Goal: Information Seeking & Learning: Learn about a topic

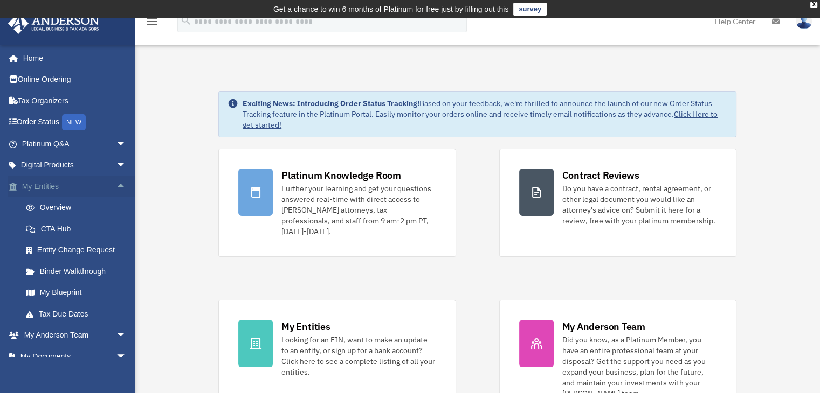
click at [116, 186] on span "arrow_drop_up" at bounding box center [127, 187] width 22 height 22
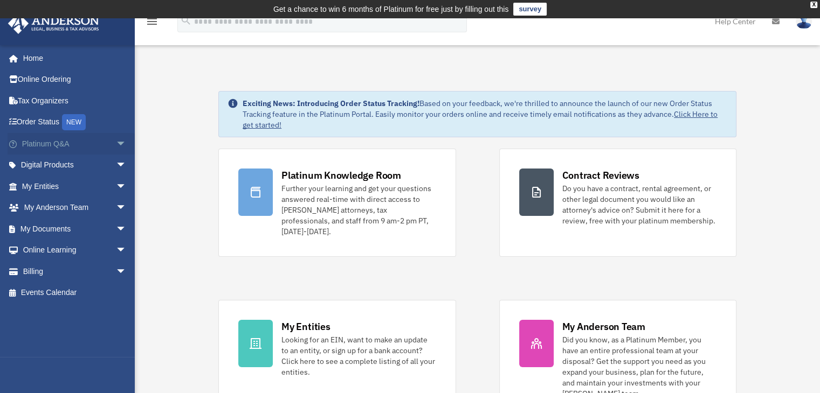
click at [116, 141] on span "arrow_drop_down" at bounding box center [127, 144] width 22 height 22
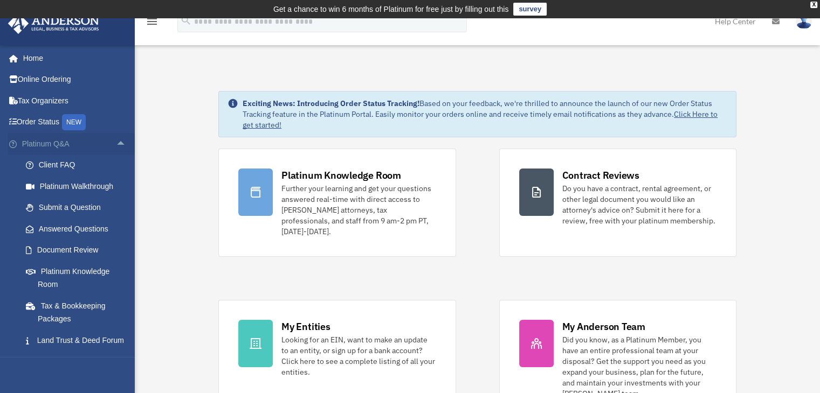
click at [116, 142] on span "arrow_drop_up" at bounding box center [127, 144] width 22 height 22
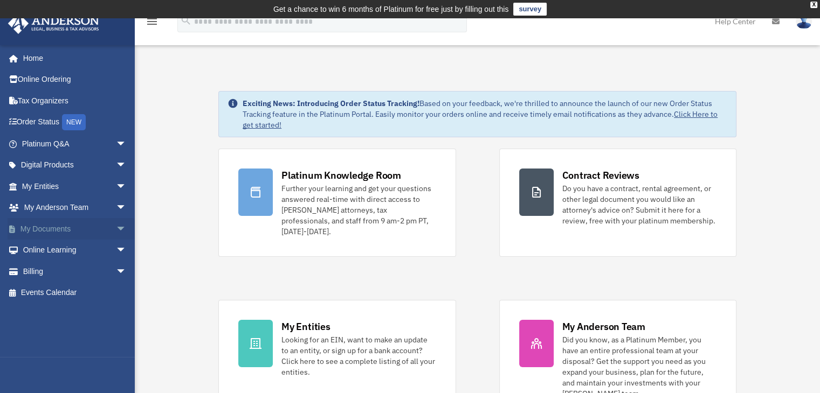
click at [116, 228] on span "arrow_drop_down" at bounding box center [127, 229] width 22 height 22
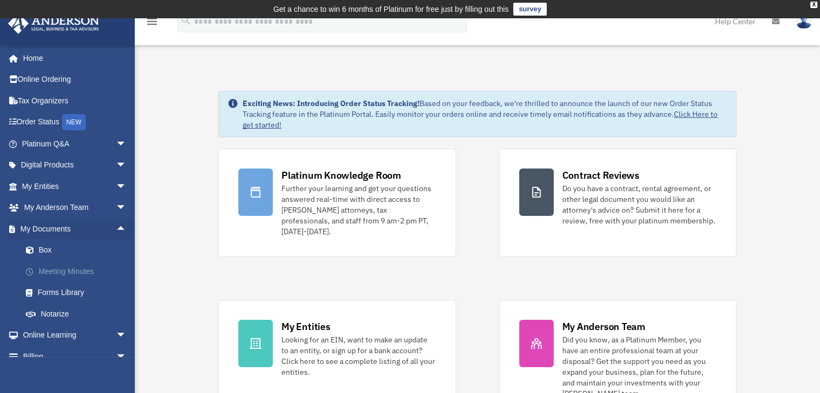
click at [86, 271] on link "Meeting Minutes" at bounding box center [79, 272] width 128 height 22
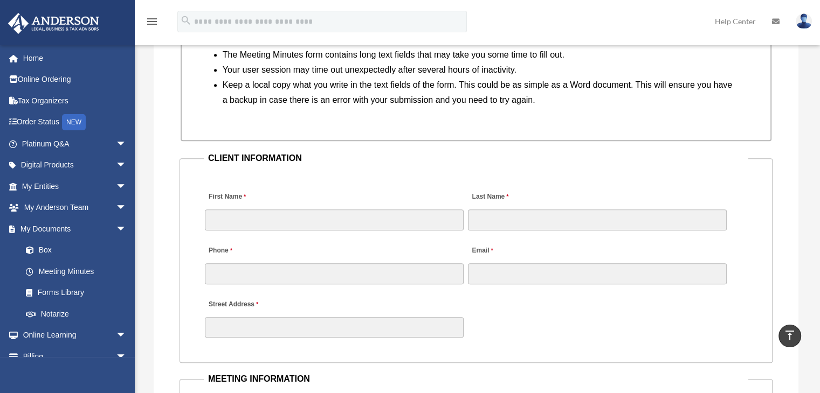
scroll to position [1040, 0]
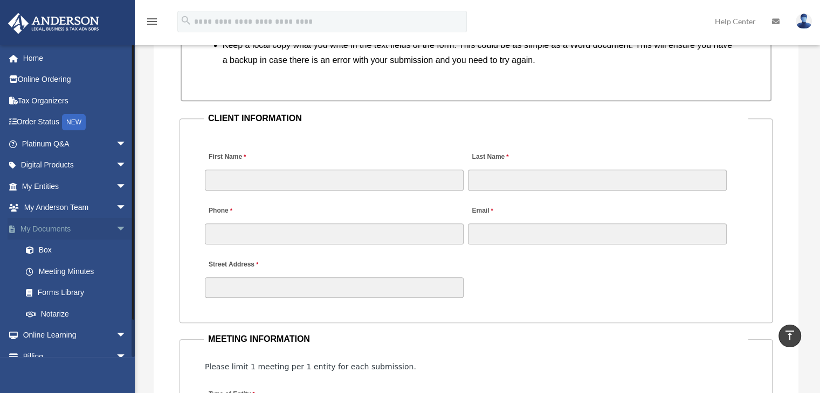
click at [116, 228] on span "arrow_drop_down" at bounding box center [127, 229] width 22 height 22
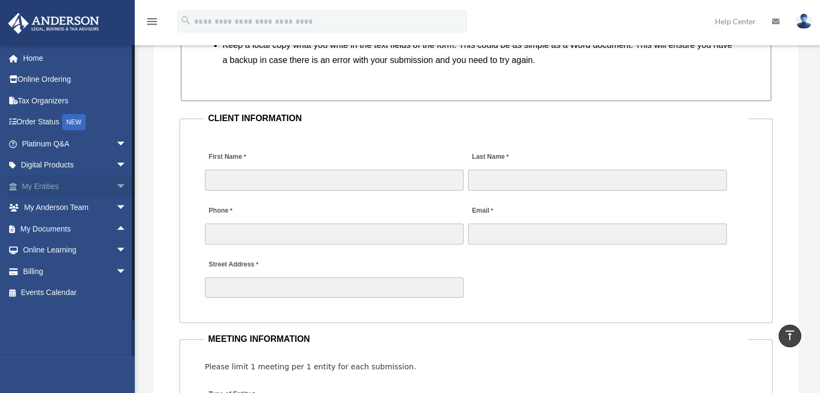
click at [116, 184] on span "arrow_drop_down" at bounding box center [127, 187] width 22 height 22
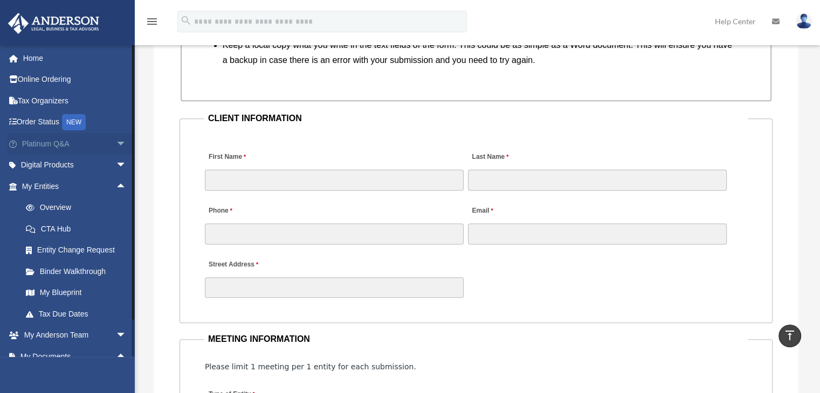
click at [116, 141] on span "arrow_drop_down" at bounding box center [127, 144] width 22 height 22
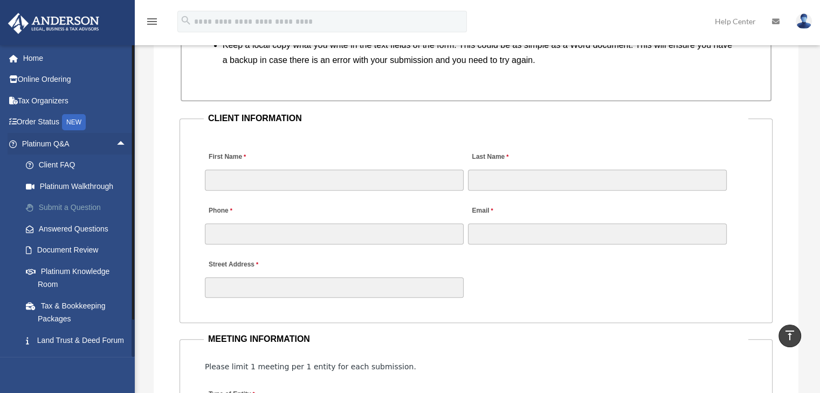
click at [57, 208] on link "Submit a Question" at bounding box center [79, 208] width 128 height 22
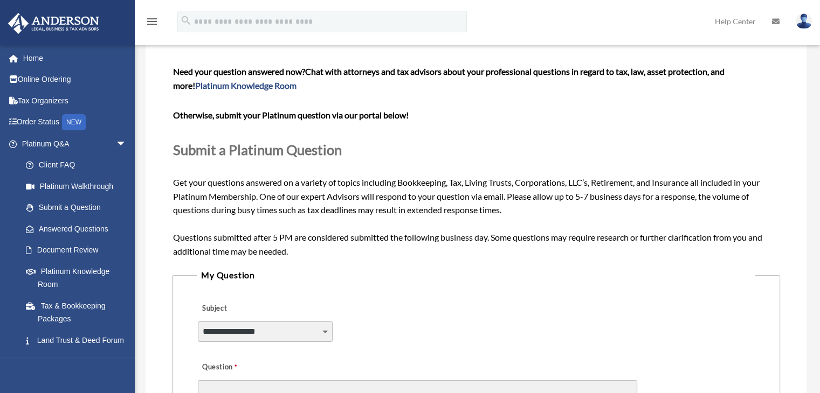
scroll to position [108, 0]
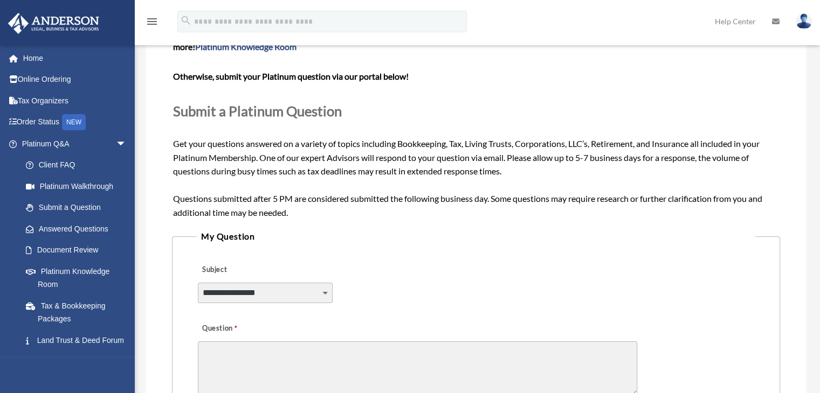
click at [259, 294] on select "**********" at bounding box center [265, 293] width 135 height 20
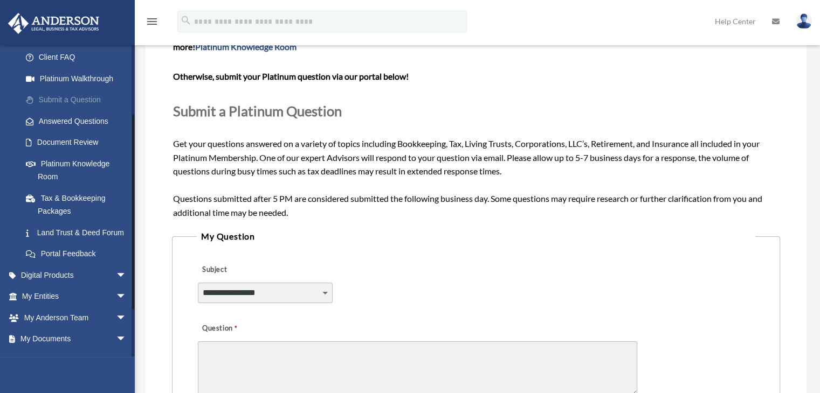
scroll to position [0, 0]
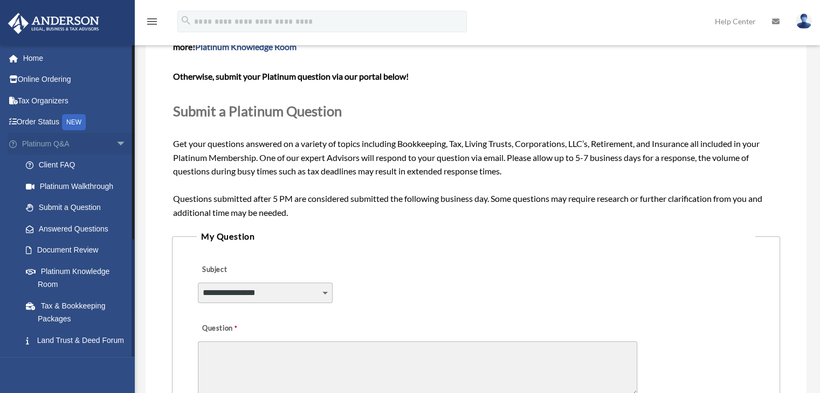
click at [116, 141] on span "arrow_drop_down" at bounding box center [127, 144] width 22 height 22
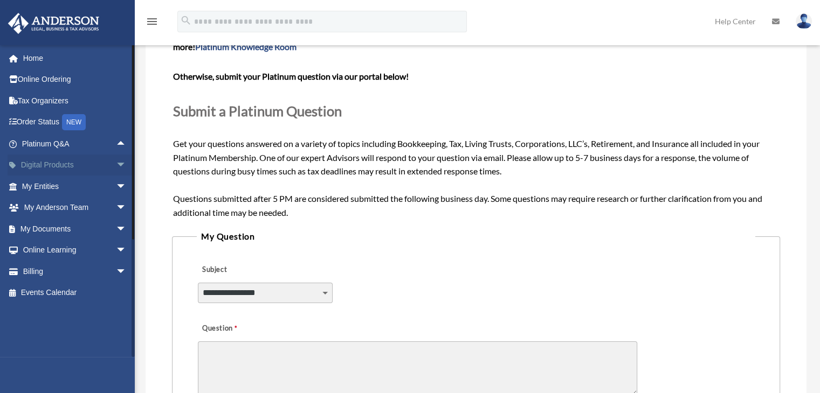
click at [116, 165] on span "arrow_drop_down" at bounding box center [127, 166] width 22 height 22
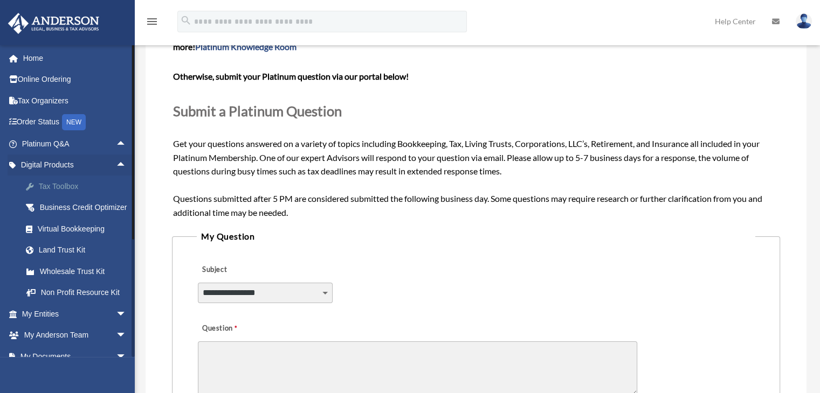
click at [54, 189] on div "Tax Toolbox" at bounding box center [84, 186] width 92 height 13
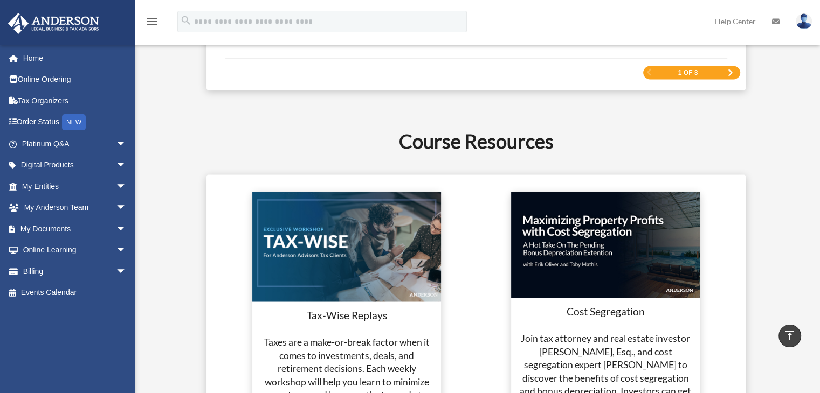
scroll to position [1886, 0]
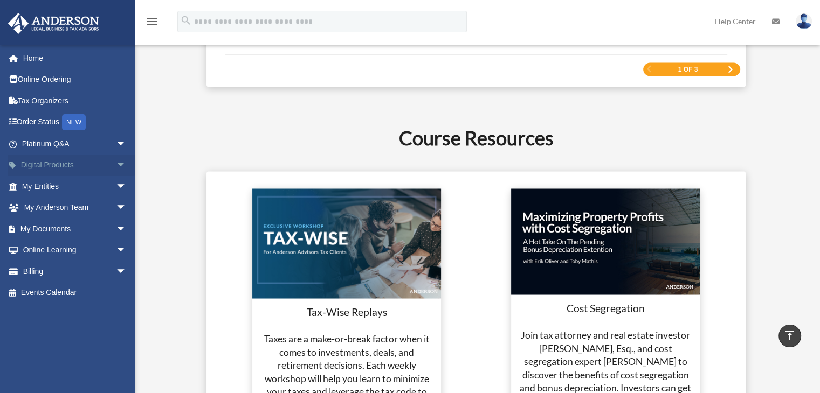
click at [116, 165] on span "arrow_drop_down" at bounding box center [127, 166] width 22 height 22
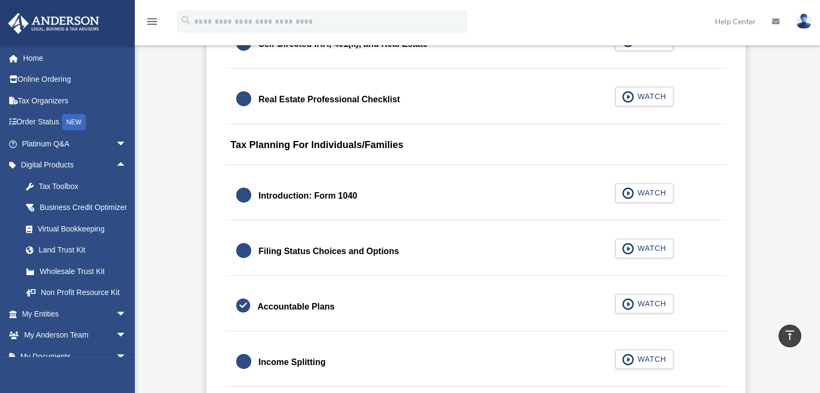
scroll to position [1616, 0]
